Goal: Information Seeking & Learning: Check status

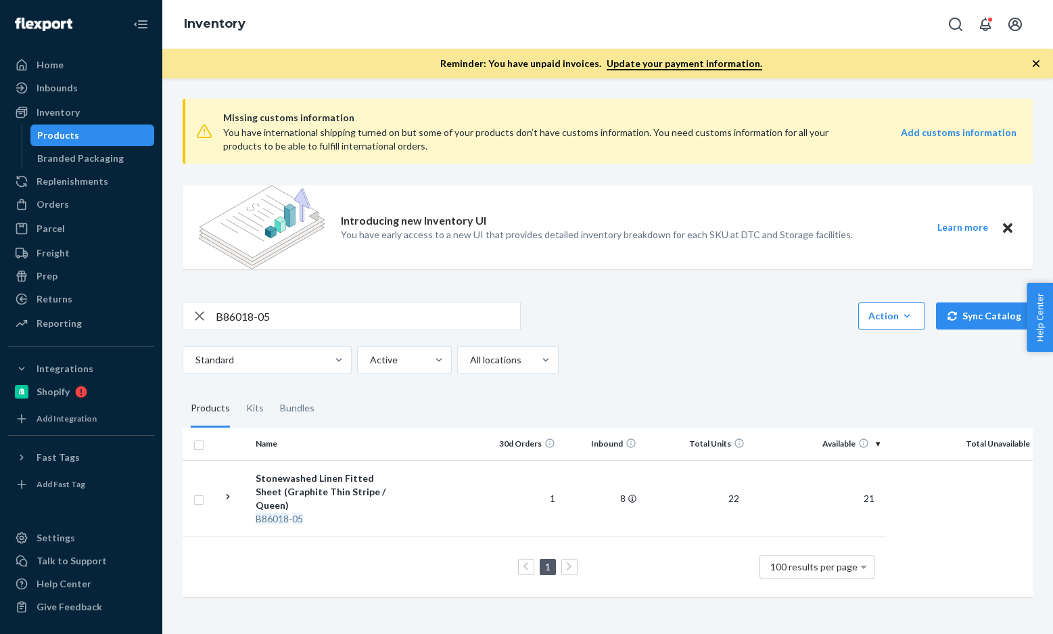
click at [306, 313] on input "B86018-05" at bounding box center [368, 315] width 304 height 27
paste input "B86012-04"
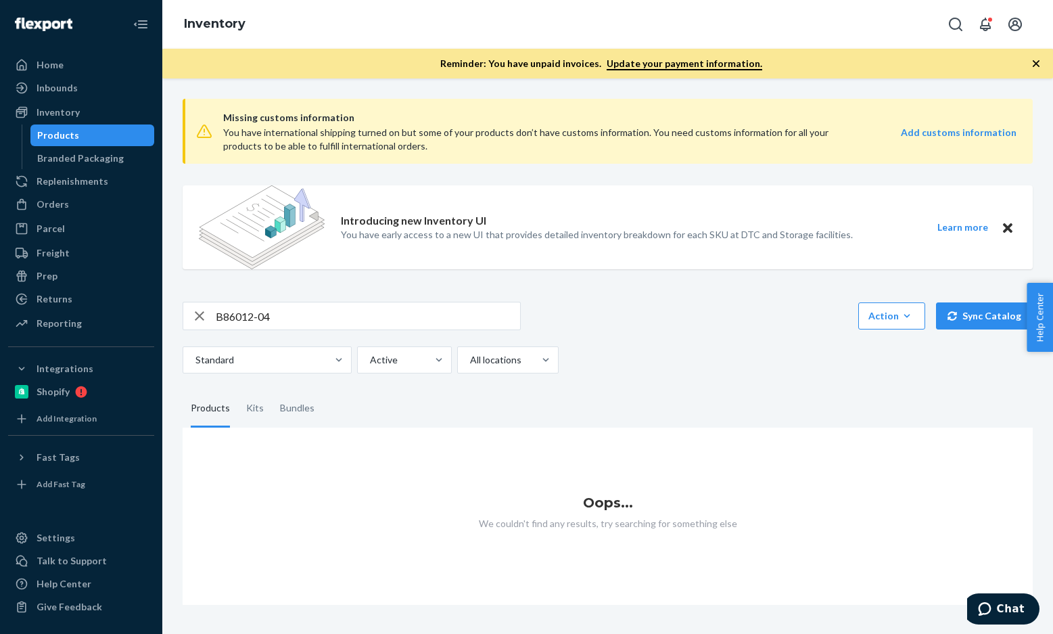
click at [233, 317] on input "B86012-04" at bounding box center [368, 315] width 304 height 27
click at [274, 293] on div "Missing customs information You have international shipping turned on but some …" at bounding box center [607, 346] width 870 height 517
click at [285, 321] on input "B86012-04" at bounding box center [368, 315] width 304 height 27
paste input "102-14-K1"
type input "B86102-14-K1"
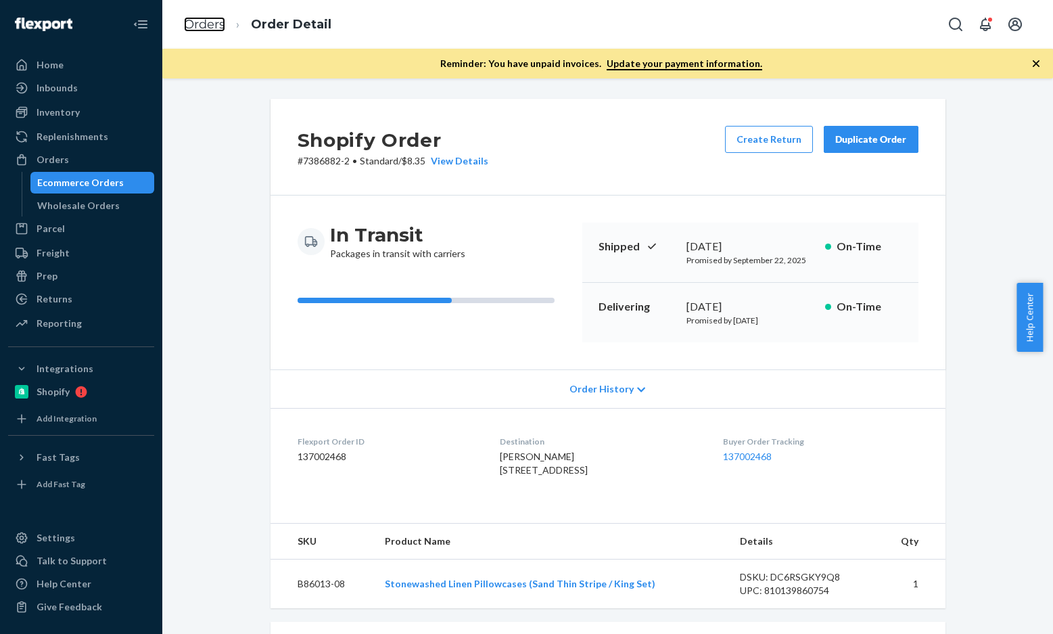
drag, startPoint x: 0, startPoint y: 0, endPoint x: 392, endPoint y: 80, distance: 399.6
click at [189, 25] on link "Orders" at bounding box center [204, 24] width 41 height 15
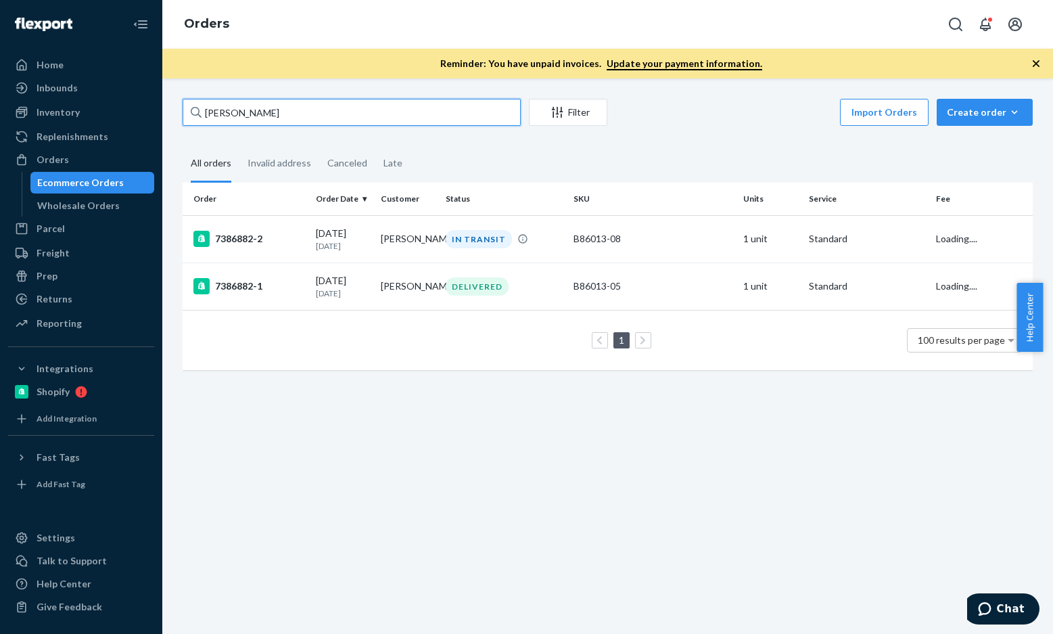
click at [353, 119] on input "[PERSON_NAME]" at bounding box center [352, 112] width 338 height 27
paste input "[PERSON_NAME]"
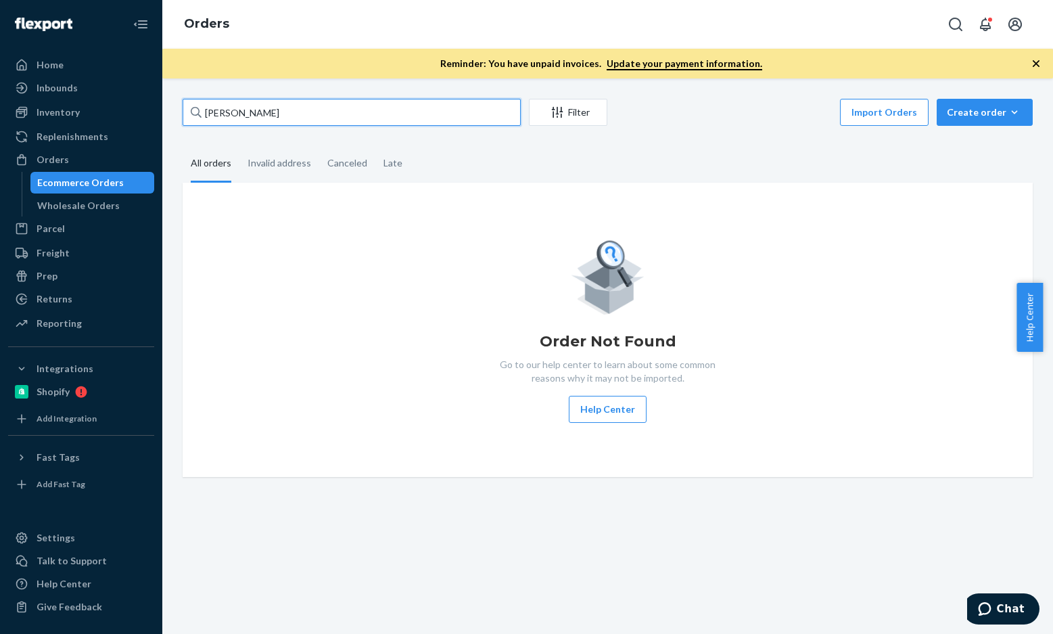
click at [293, 108] on input "[PERSON_NAME]" at bounding box center [352, 112] width 338 height 27
paste input "[PERSON_NAME]"
type input "[PERSON_NAME]"
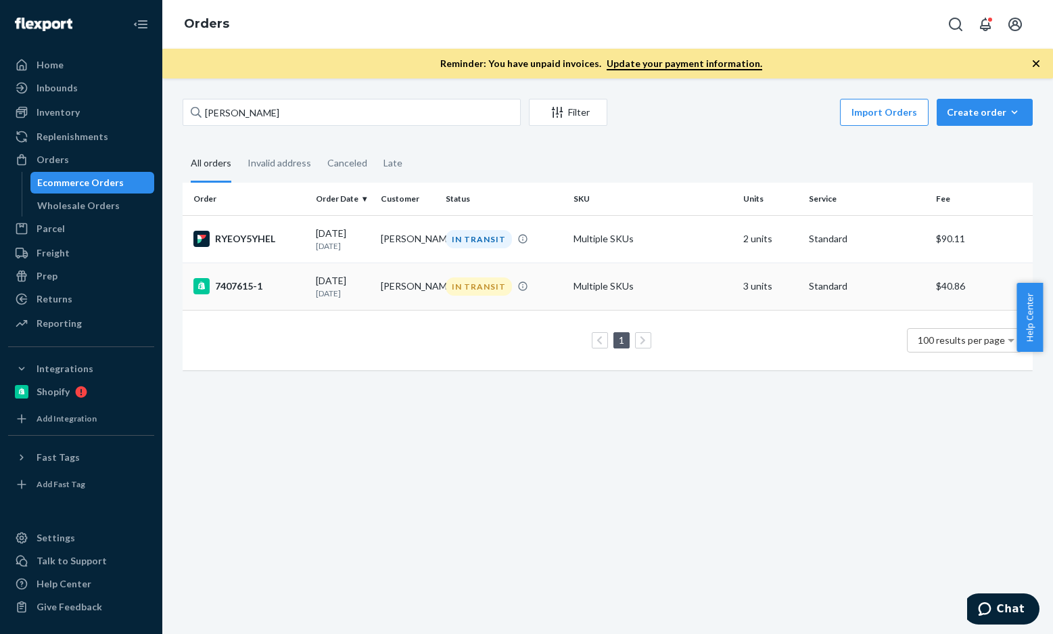
click at [254, 289] on div "7407615-1" at bounding box center [249, 286] width 112 height 16
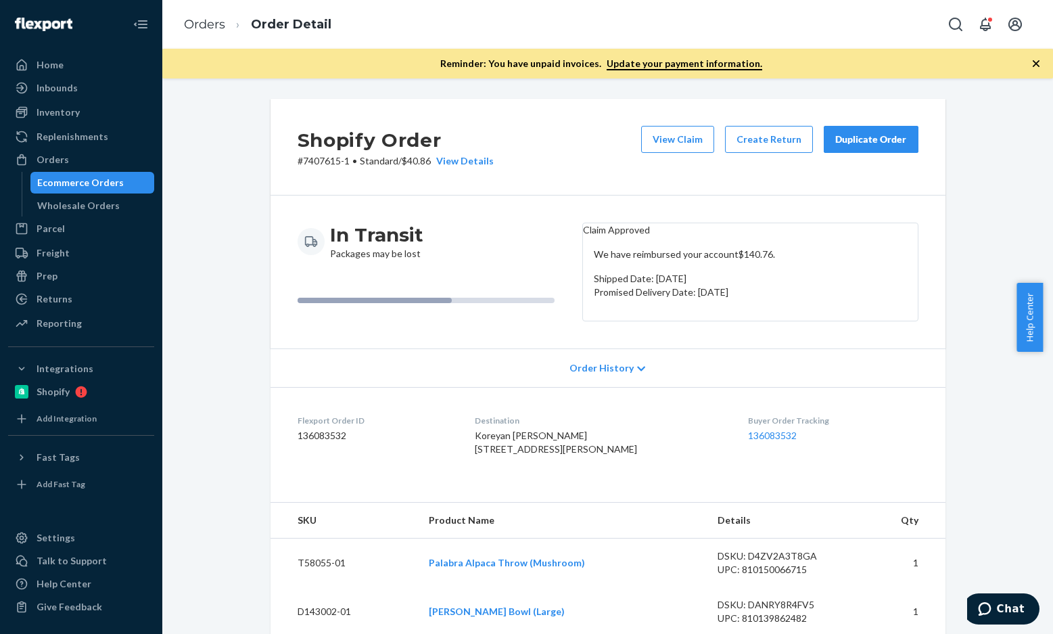
scroll to position [270, 0]
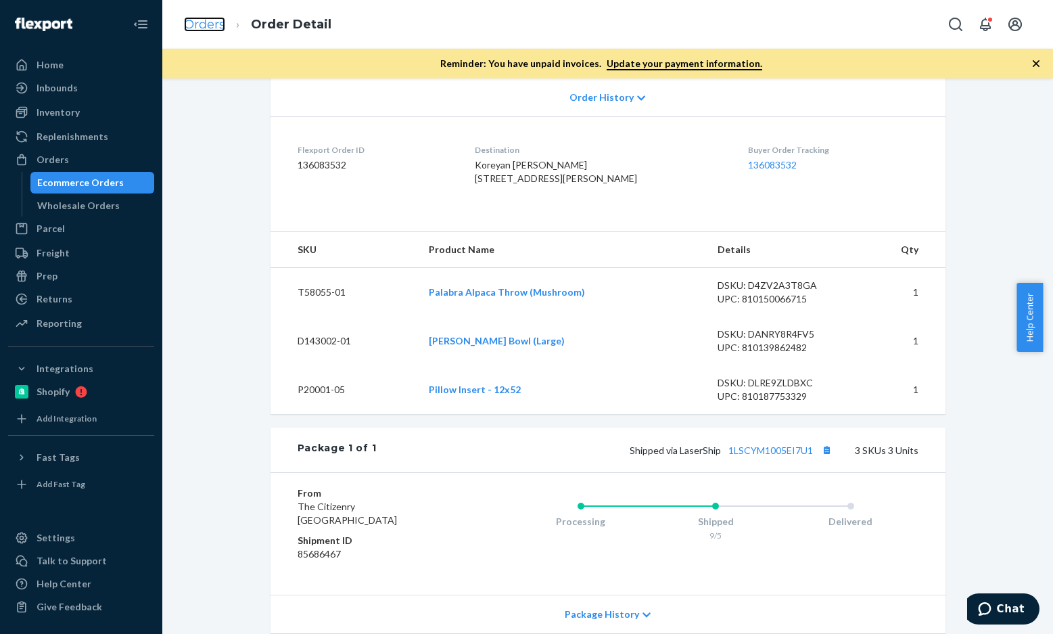
click at [197, 29] on link "Orders" at bounding box center [204, 24] width 41 height 15
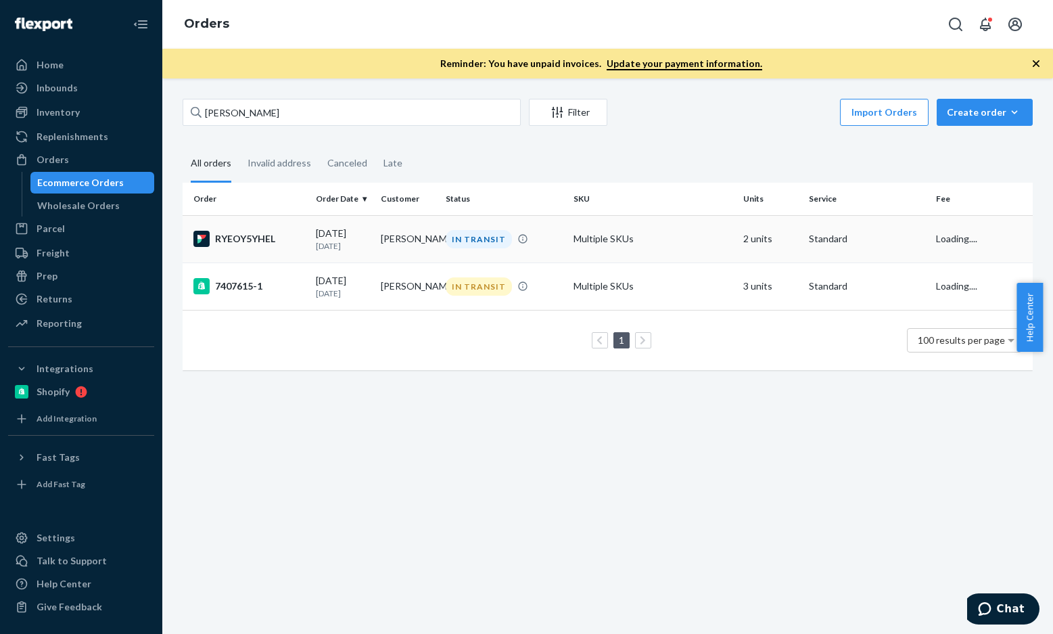
click at [250, 237] on div "RYEOY5YHEL" at bounding box center [249, 239] width 112 height 16
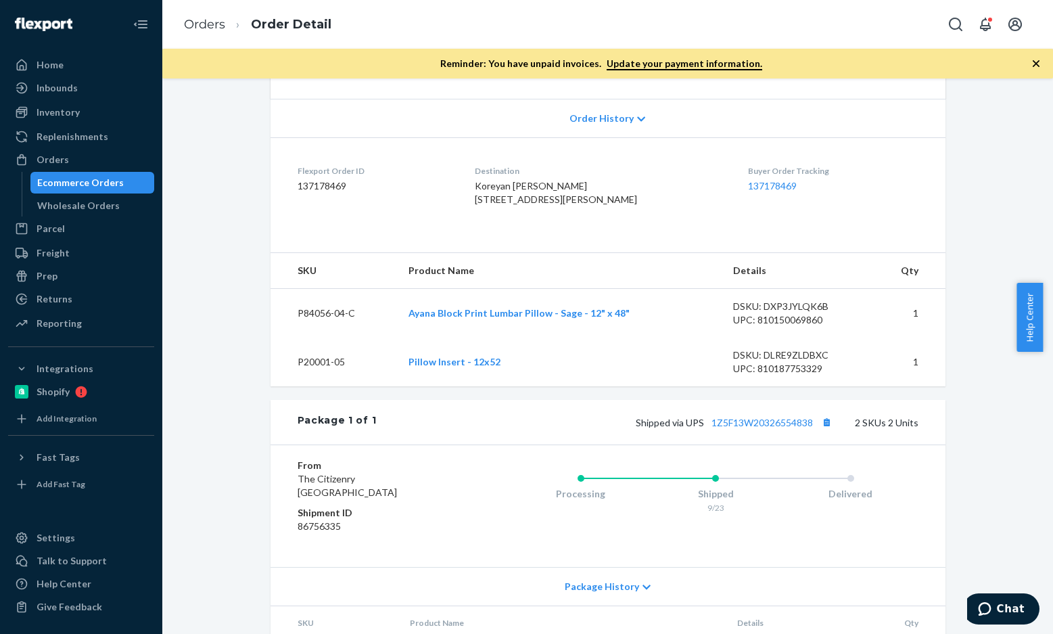
scroll to position [338, 0]
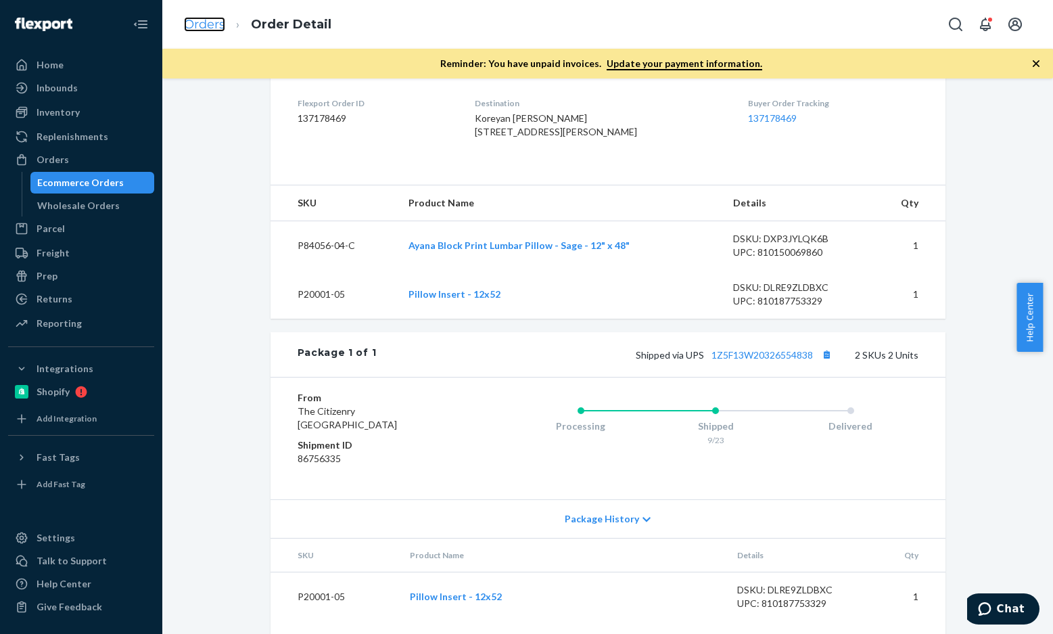
click at [212, 30] on link "Orders" at bounding box center [204, 24] width 41 height 15
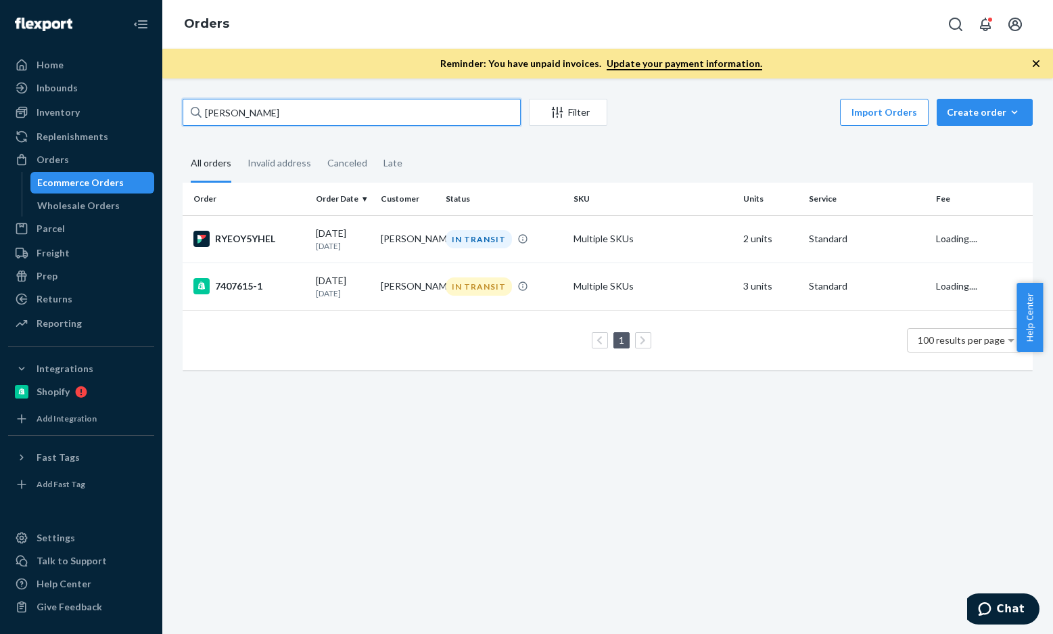
click at [362, 115] on input "Koreyan Calloway" at bounding box center [352, 112] width 338 height 27
paste input "Emily Knight"
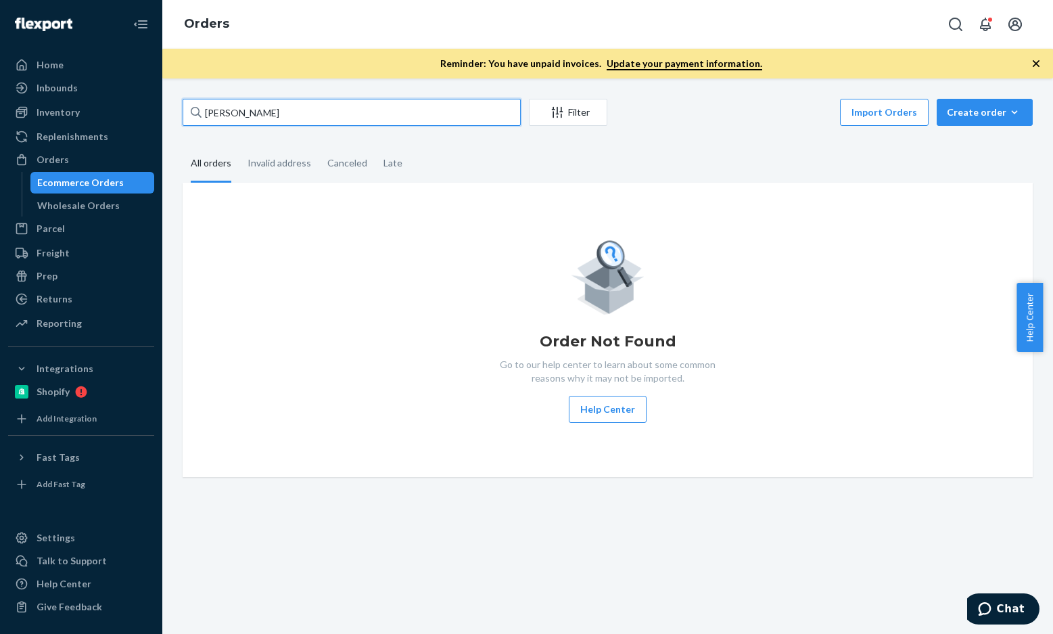
click at [304, 122] on input "Emily Knight" at bounding box center [352, 112] width 338 height 27
paste input "Alexandra Johnson"
type input "Alexandra Johnson"
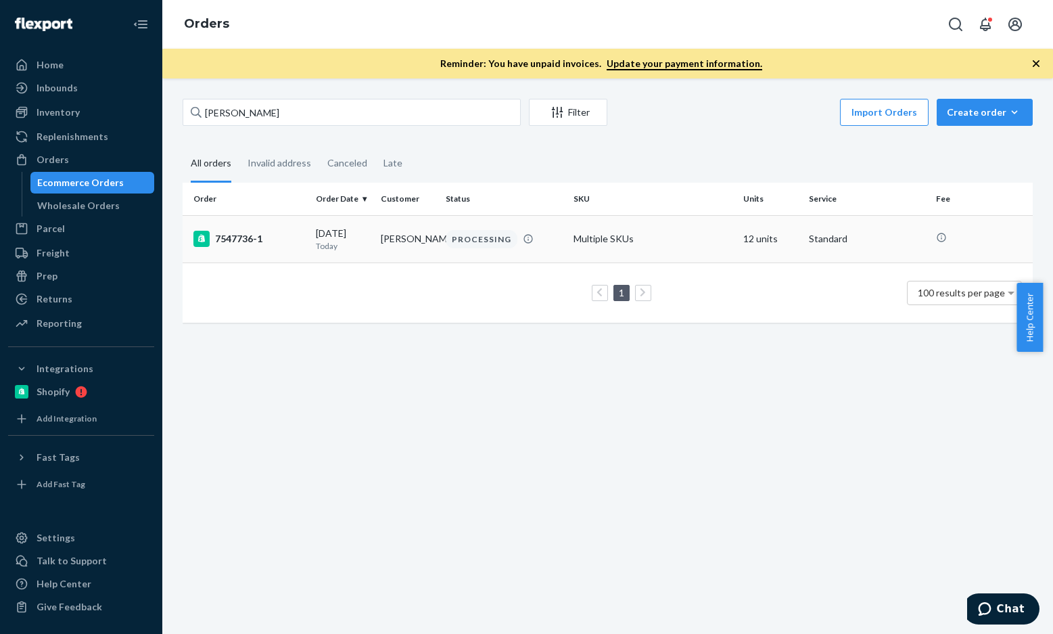
click at [245, 243] on div "7547736-1" at bounding box center [249, 239] width 112 height 16
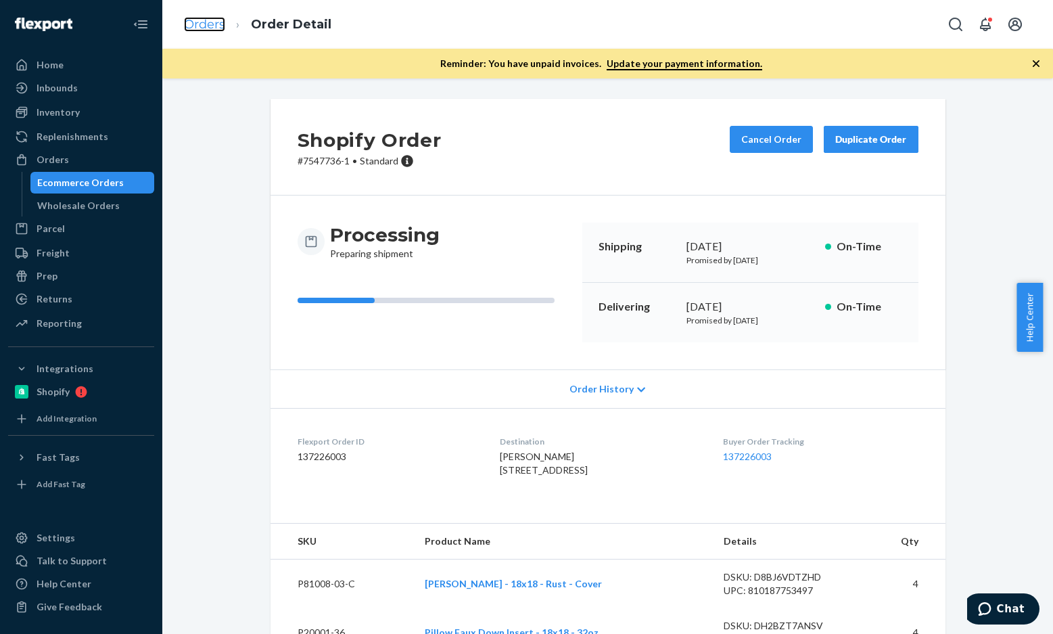
click at [191, 29] on link "Orders" at bounding box center [204, 24] width 41 height 15
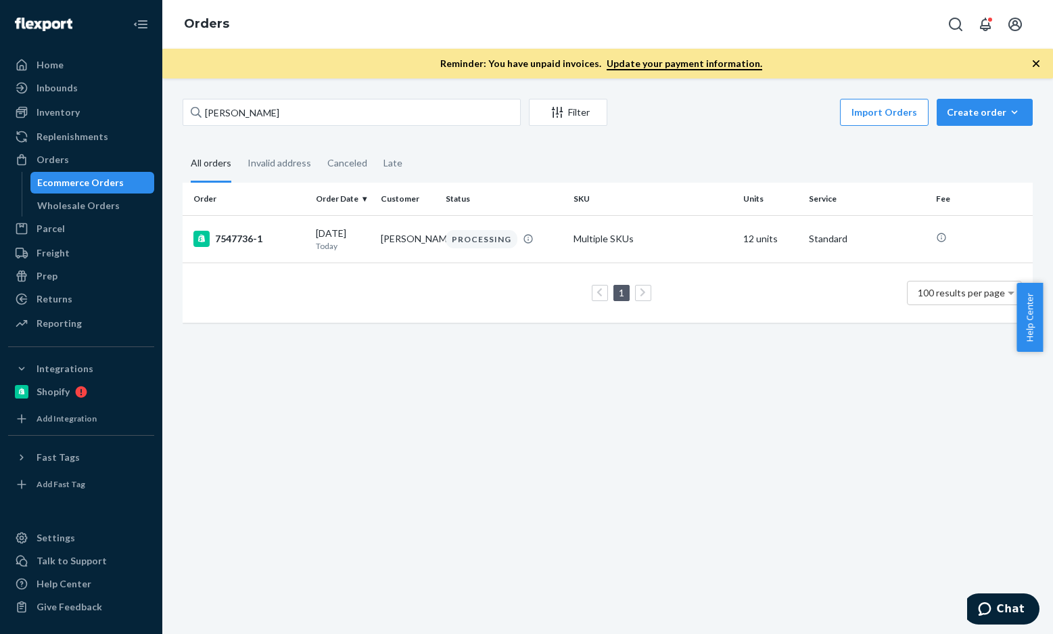
click at [325, 126] on div "Alexandra Johnson Filter Import Orders Create order Ecommerce order Removal ord…" at bounding box center [608, 114] width 850 height 30
click at [324, 123] on input "Alexandra Johnson" at bounding box center [352, 112] width 338 height 27
paste input "SHAHRZAD SHAHRZAD"
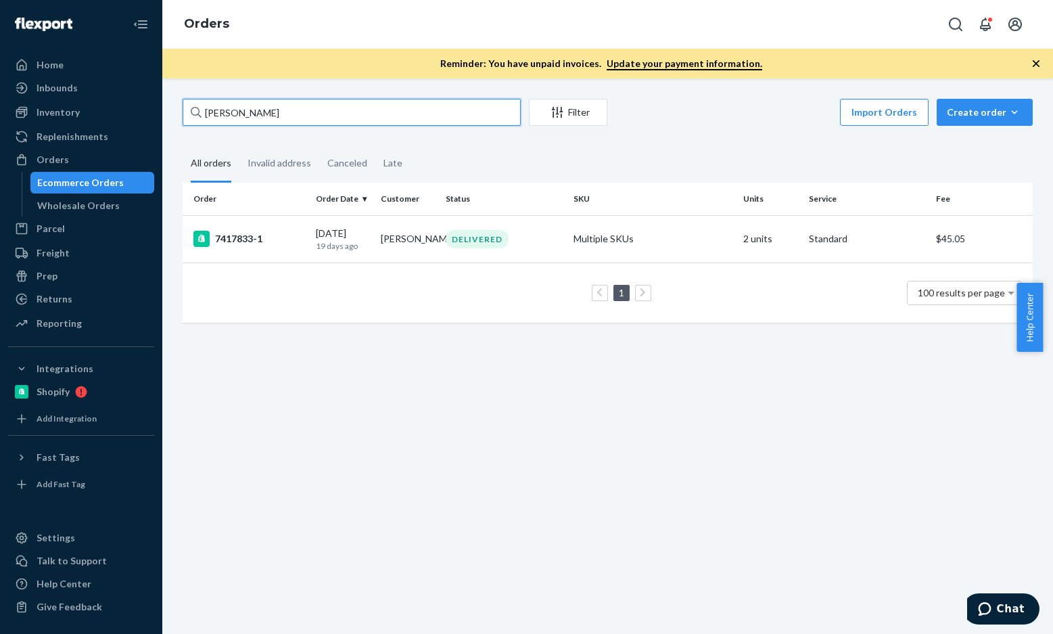
paste input "Christian Schulz"
click at [325, 108] on input "Christian Schulz" at bounding box center [352, 112] width 338 height 27
paste input "Thomas George"
paste input "kelly grayer"
type input "kelly grayer"
